Goal: Contribute content: Add original content to the website for others to see

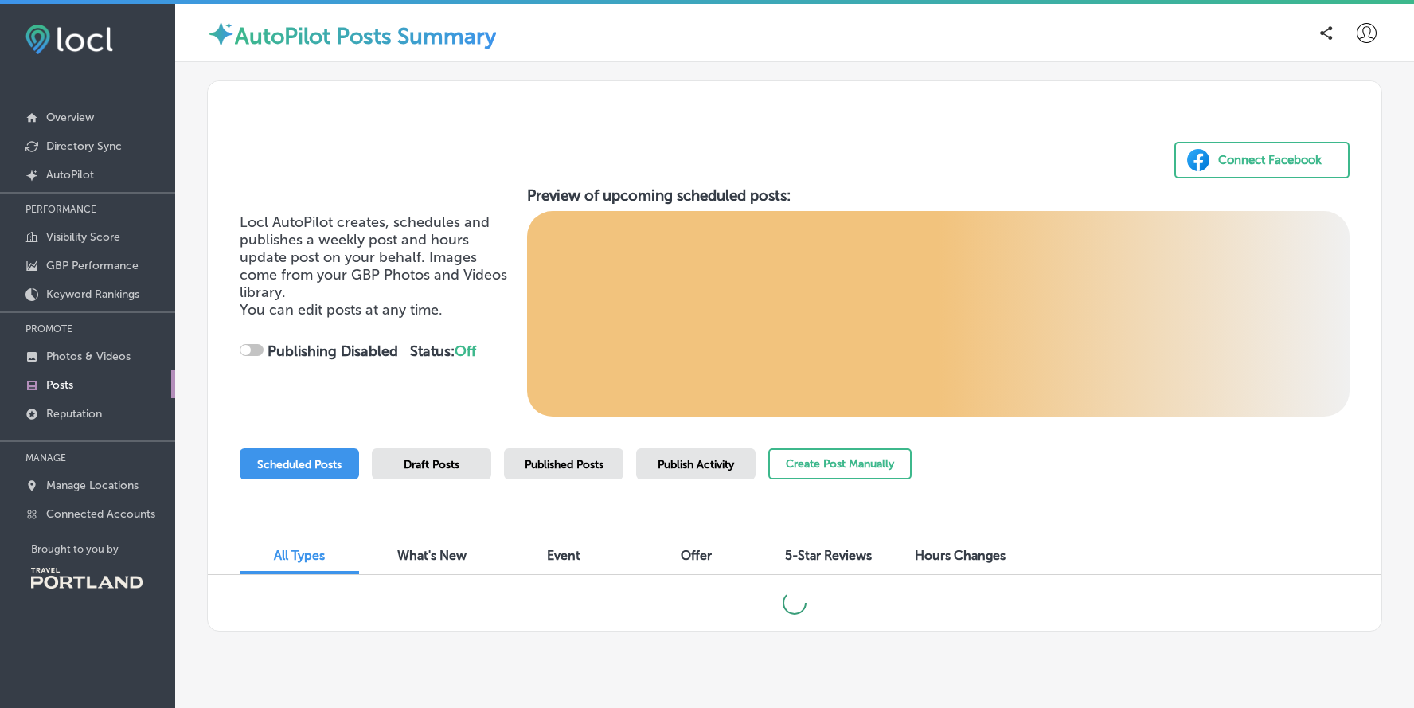
scroll to position [4, 0]
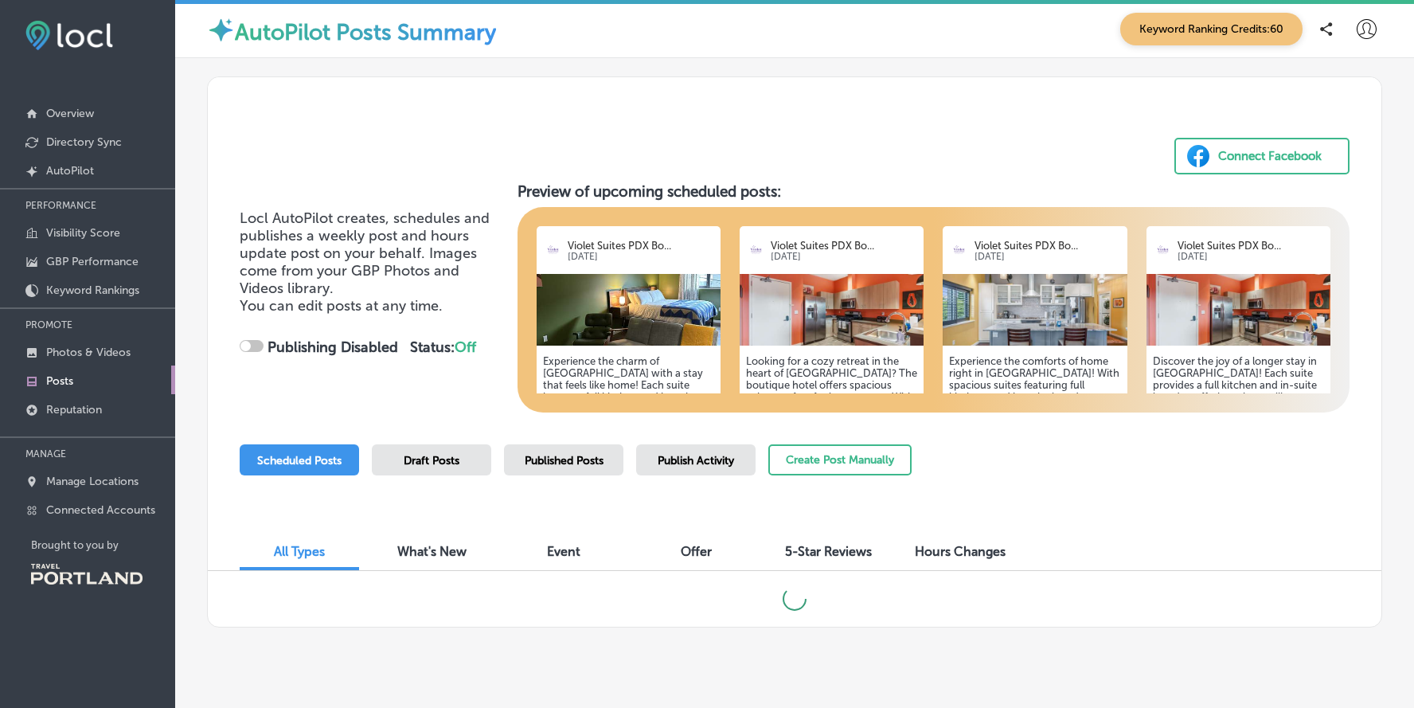
click at [661, 339] on img at bounding box center [629, 310] width 184 height 72
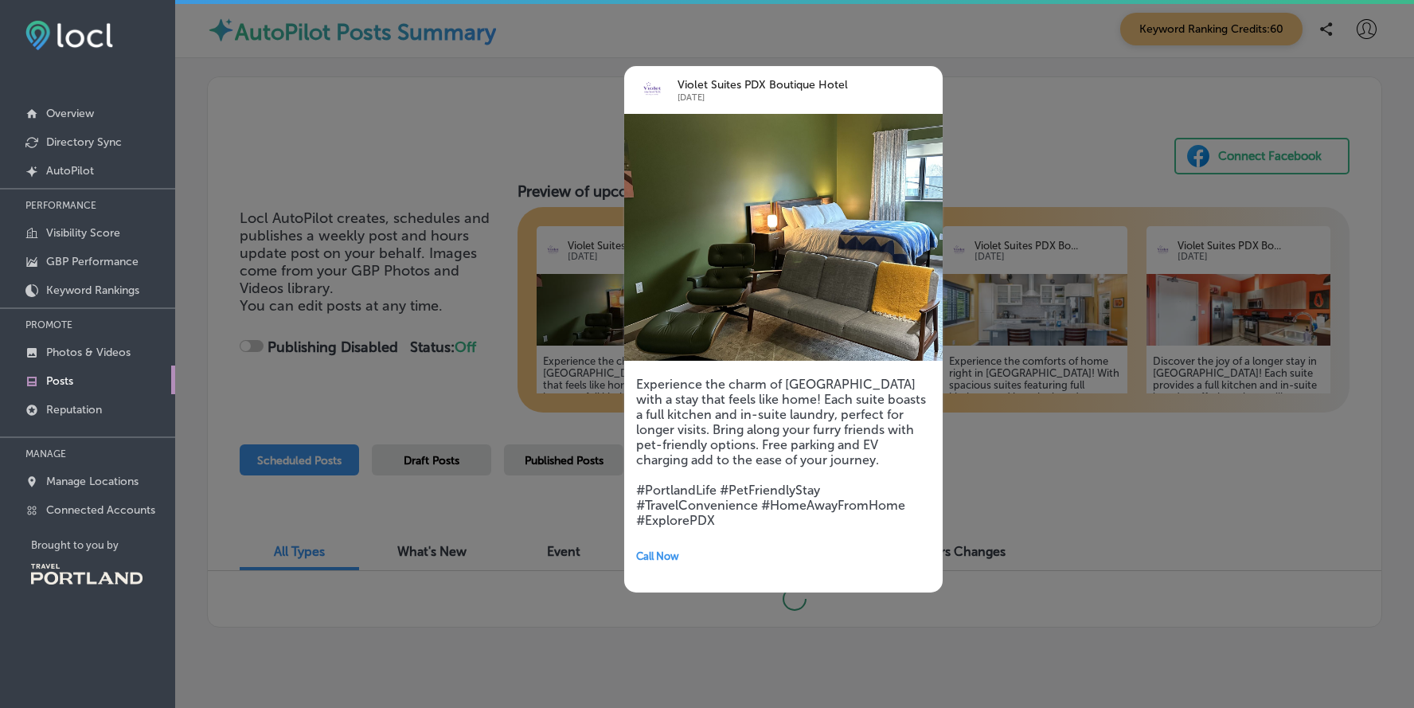
checkbox input "true"
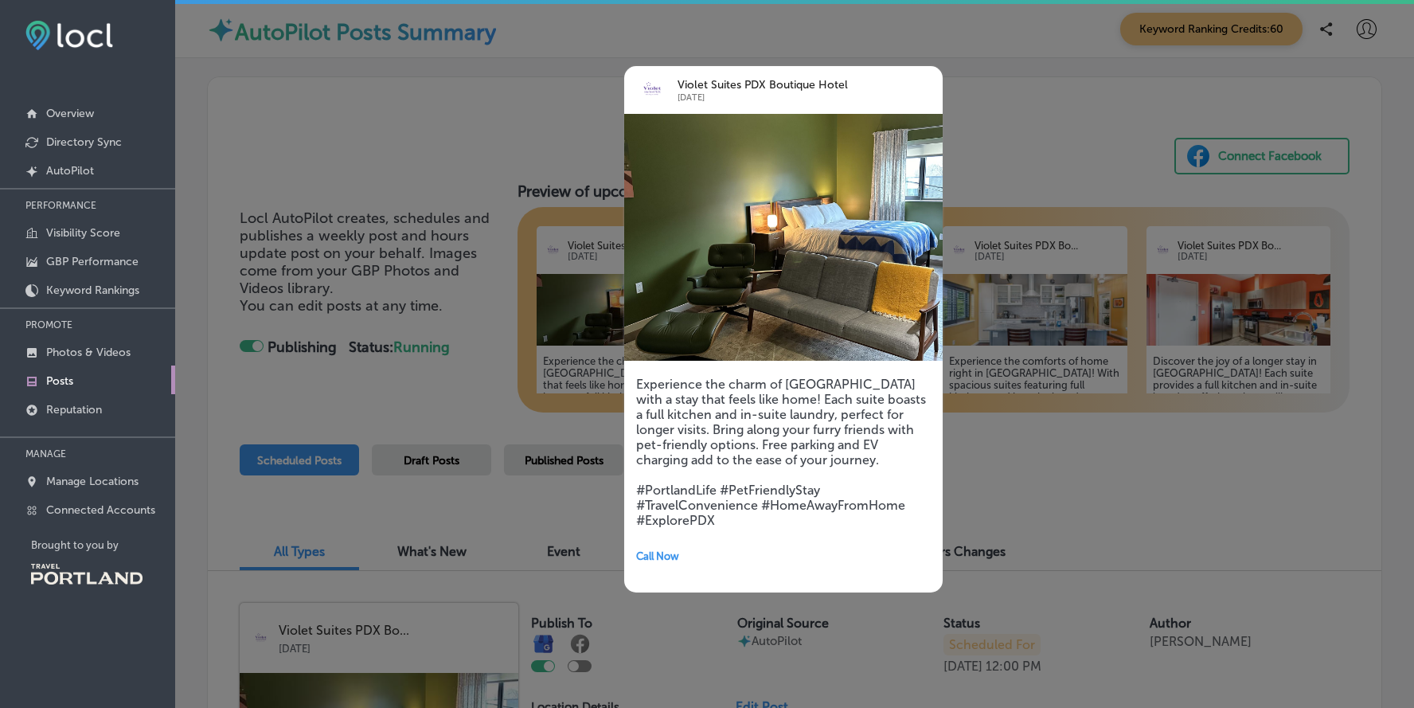
click at [435, 383] on div at bounding box center [707, 354] width 1414 height 708
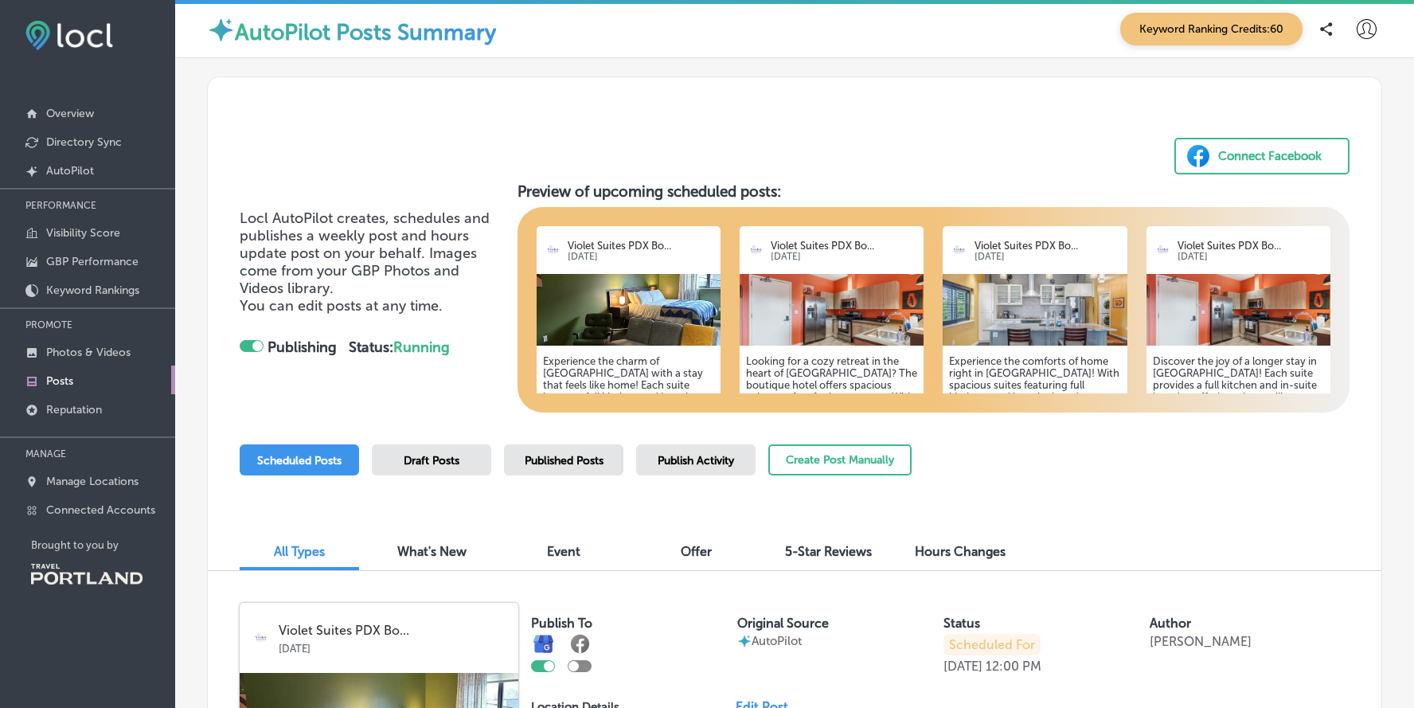
click at [643, 363] on h5 "Experience the charm of [GEOGRAPHIC_DATA] with a stay that feels like home! Eac…" at bounding box center [628, 438] width 171 height 167
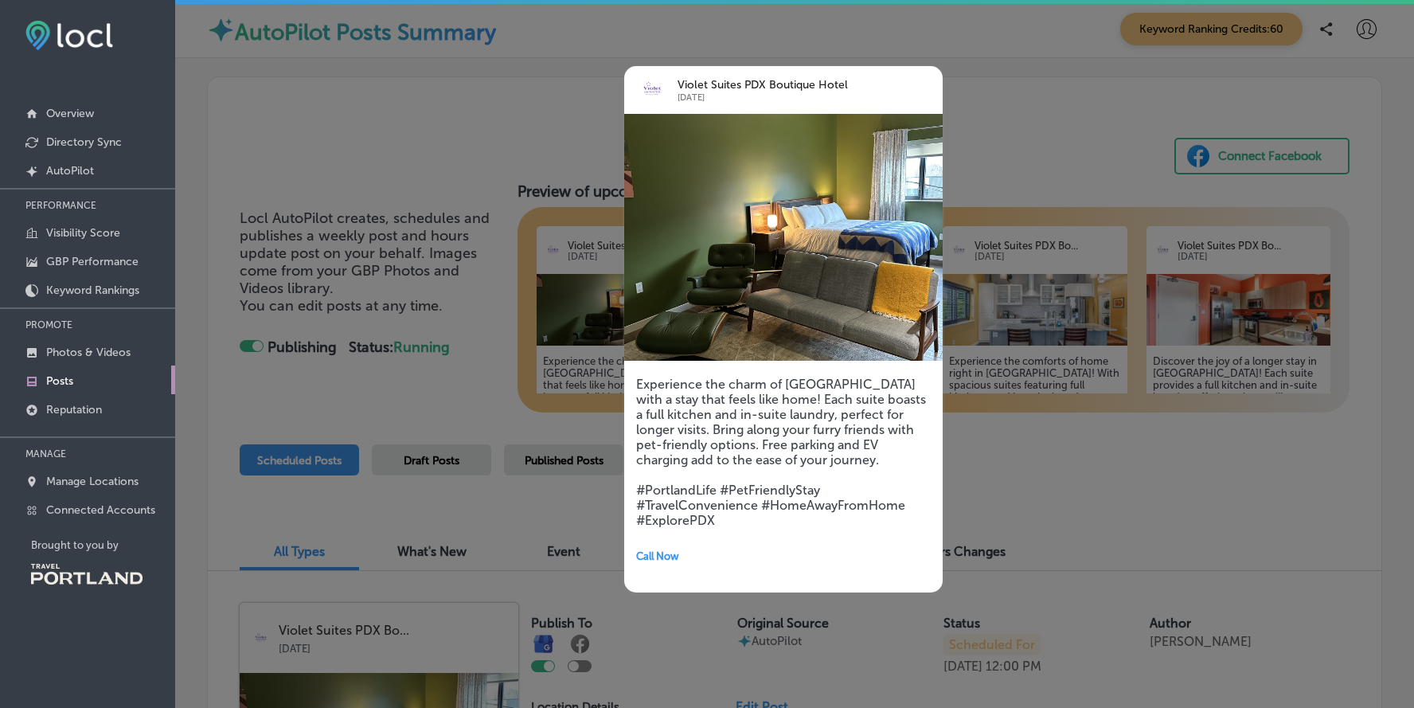
click at [675, 316] on img at bounding box center [783, 237] width 318 height 247
click at [360, 377] on div at bounding box center [707, 354] width 1414 height 708
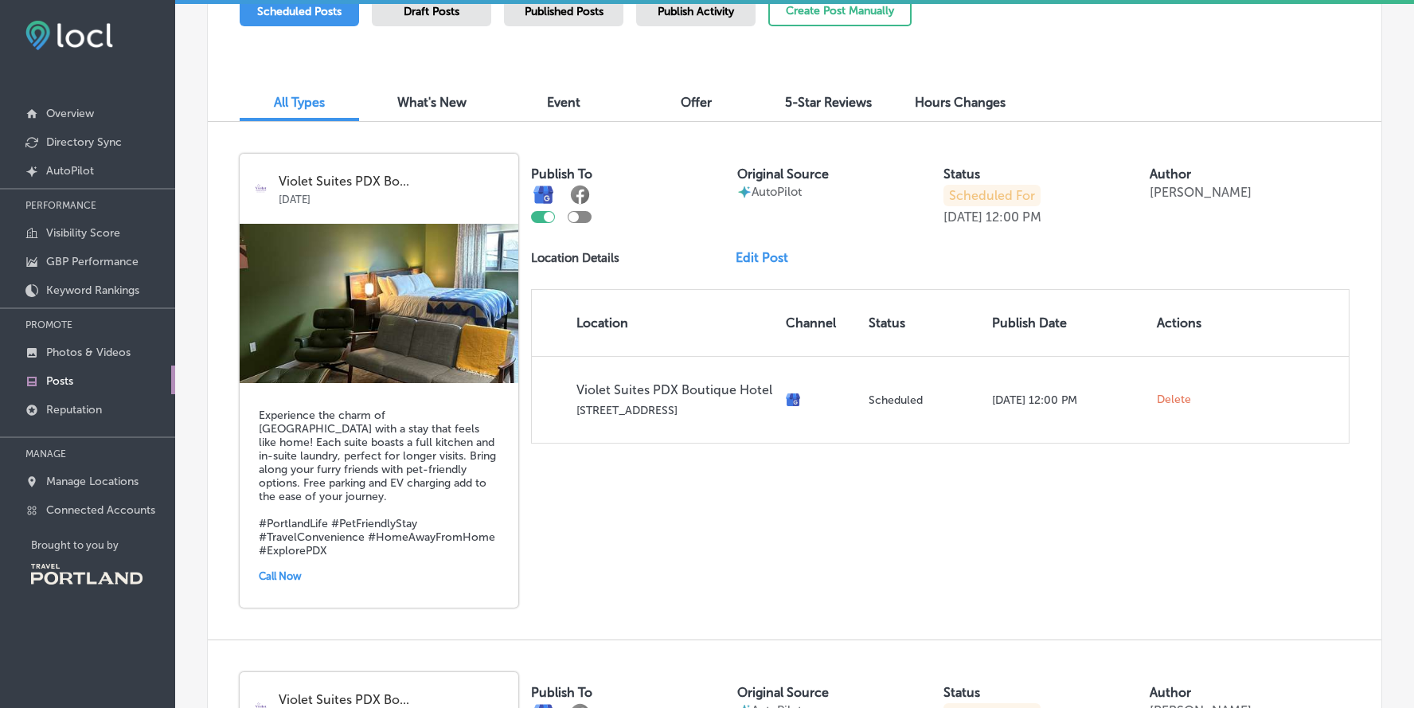
scroll to position [458, 0]
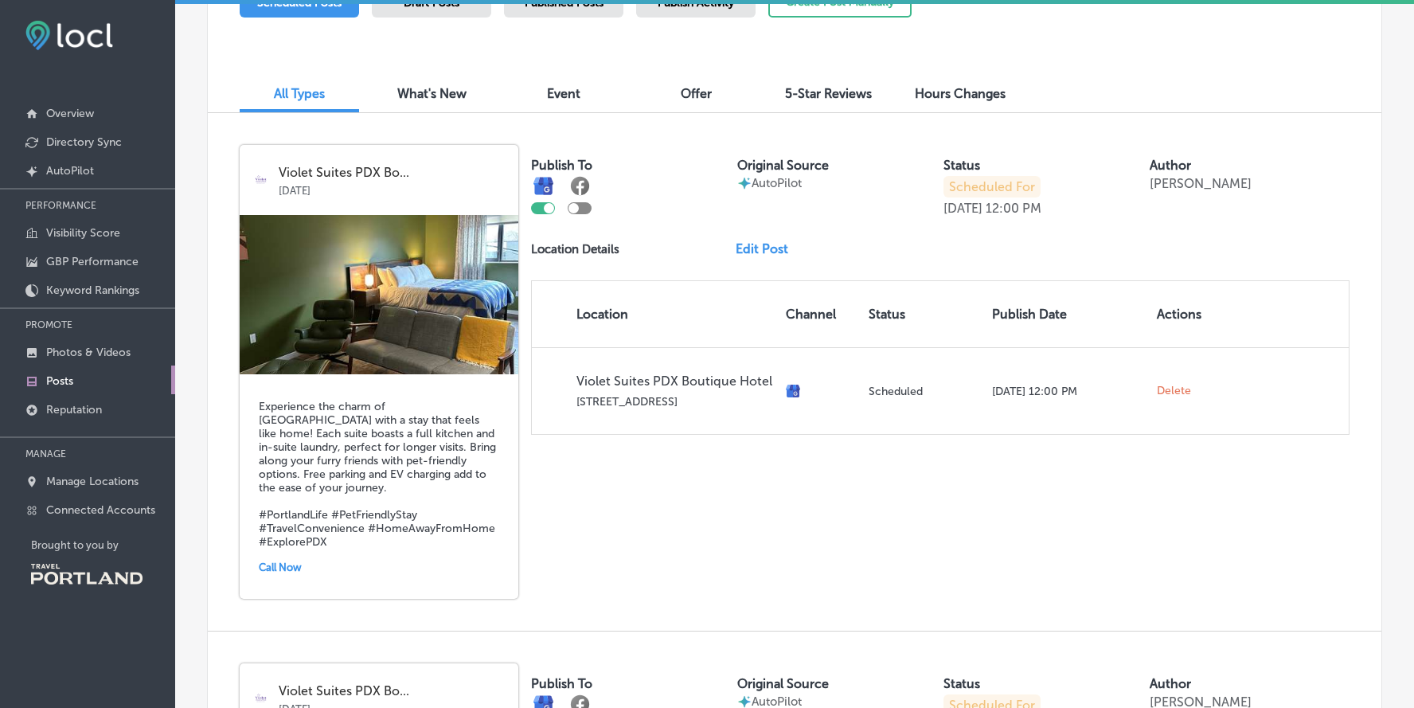
click at [775, 248] on link "Edit Post" at bounding box center [768, 248] width 65 height 15
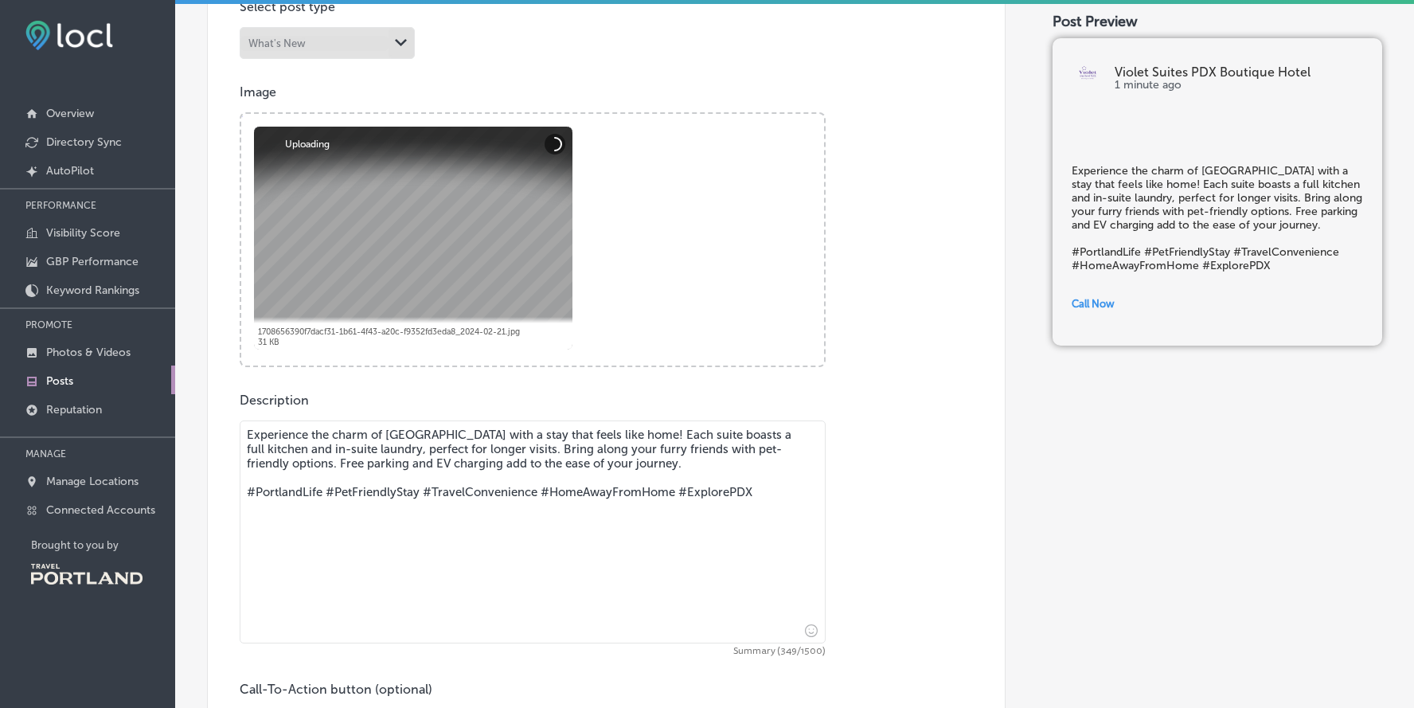
scroll to position [438, 0]
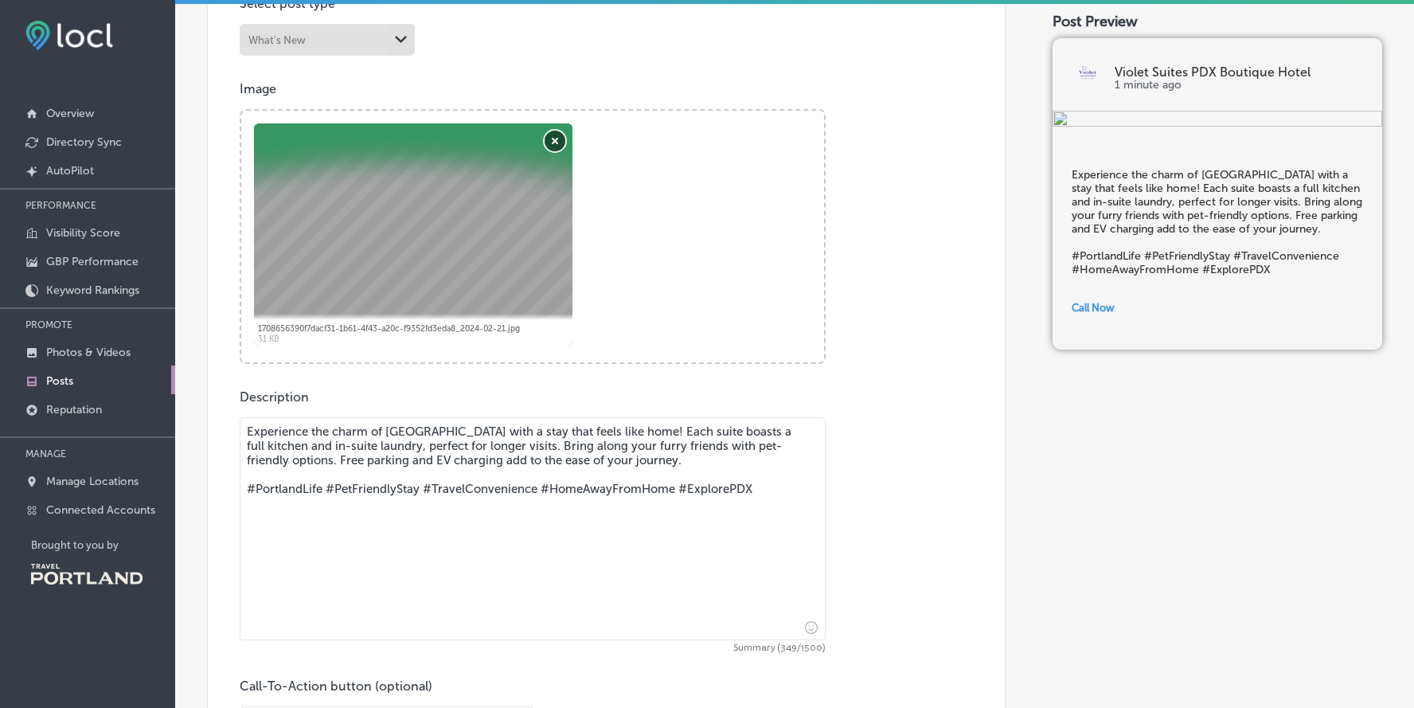
click at [555, 139] on button "Remove" at bounding box center [555, 141] width 21 height 21
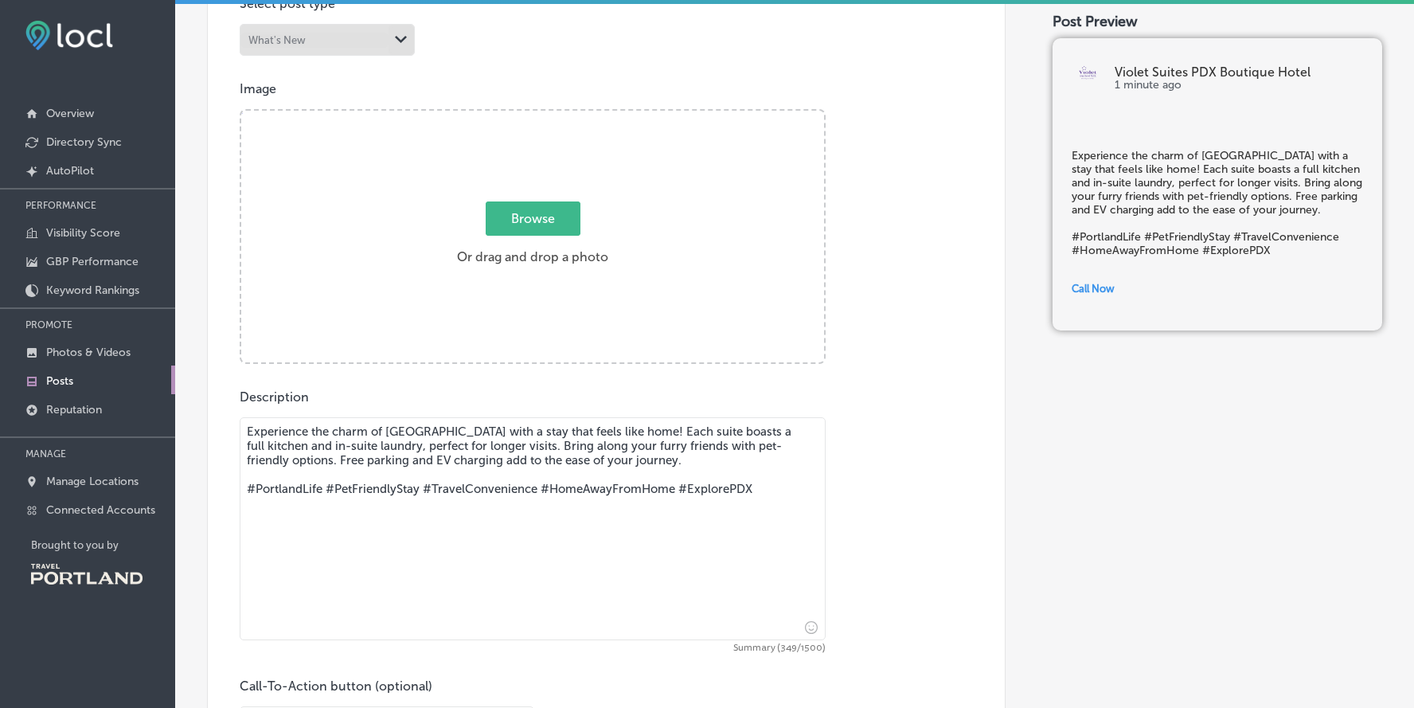
click at [548, 225] on span "Browse" at bounding box center [533, 218] width 95 height 34
click at [548, 115] on input "Browse Or drag and drop a photo" at bounding box center [532, 113] width 583 height 5
type input "C:\fakepath\[STREET_ADDRESS]jpg"
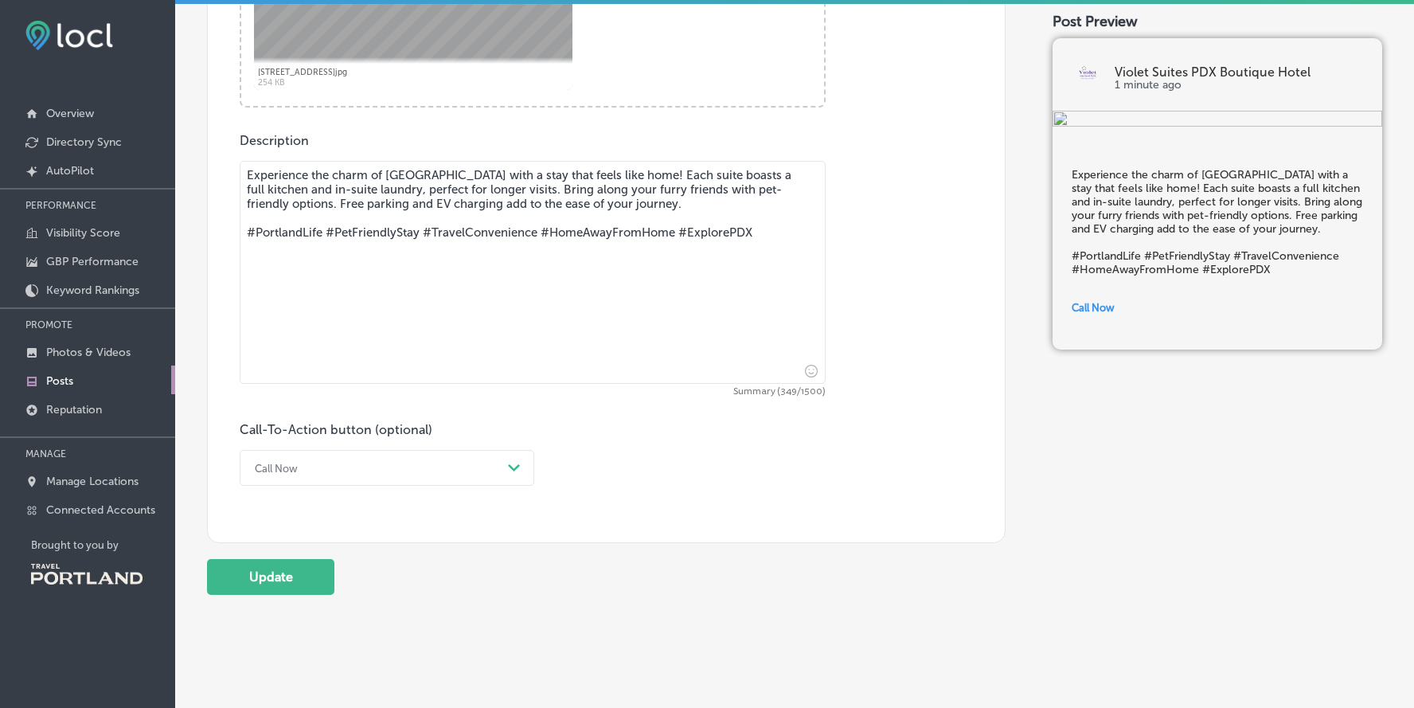
scroll to position [704, 0]
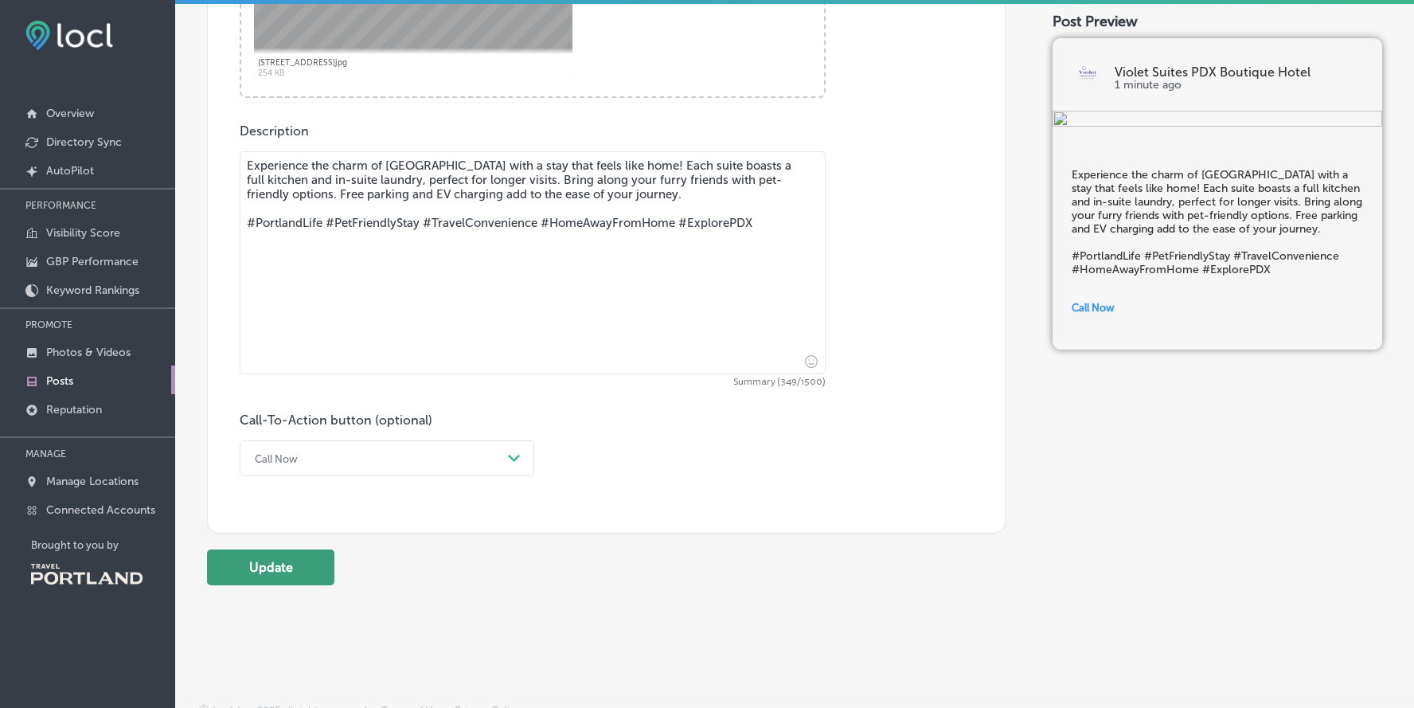
click at [291, 569] on button "Update" at bounding box center [270, 567] width 127 height 36
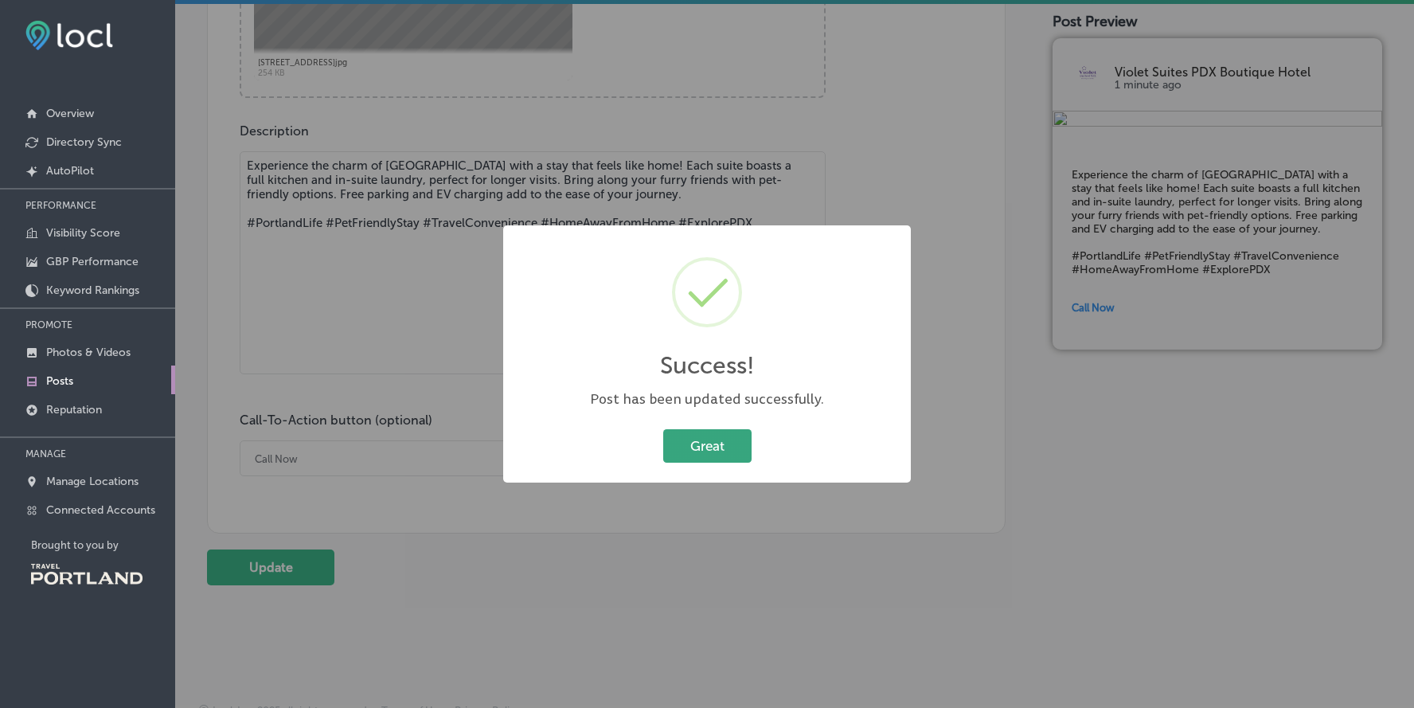
click at [701, 445] on button "Great" at bounding box center [707, 445] width 88 height 33
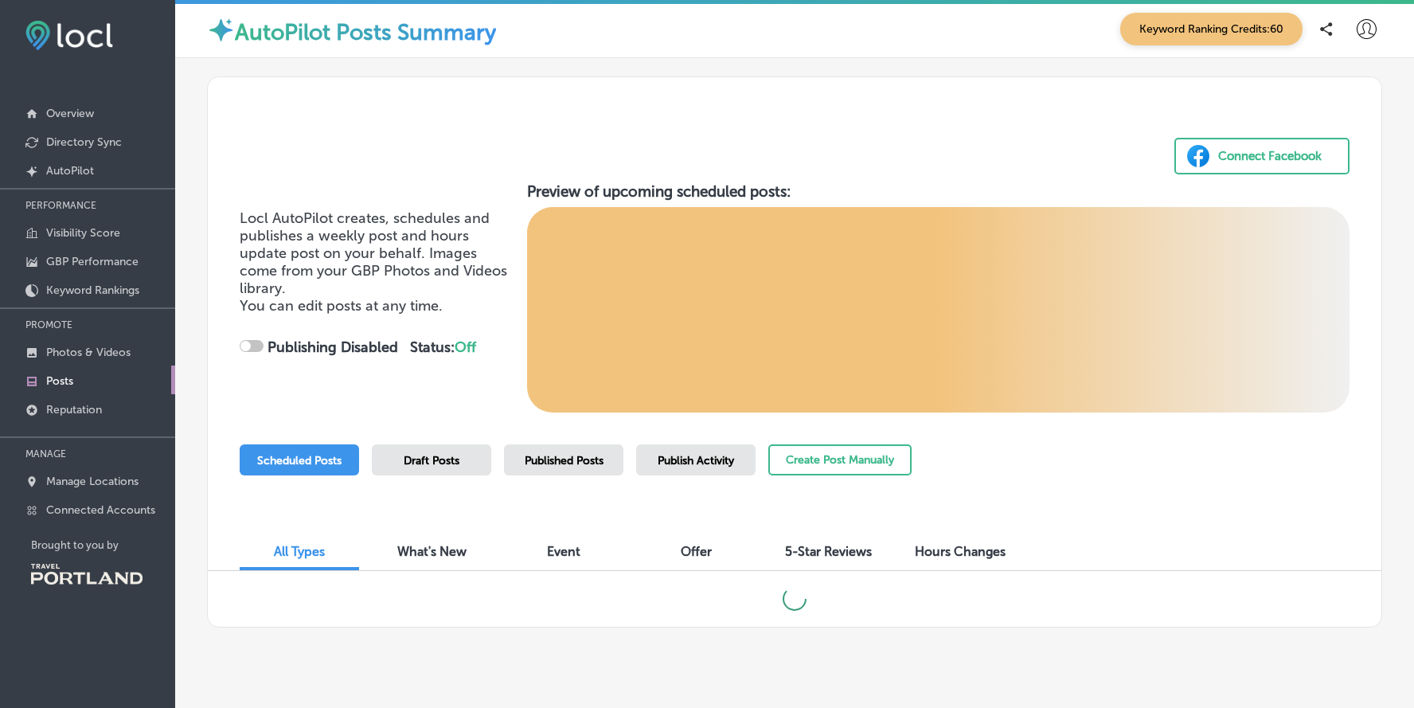
checkbox input "true"
